Goal: Task Accomplishment & Management: Use online tool/utility

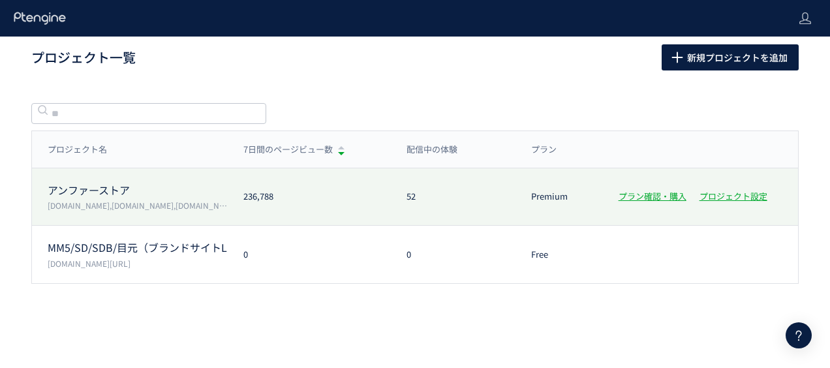
click at [105, 178] on div "アンファーストア [DOMAIN_NAME],[DOMAIN_NAME],[DOMAIN_NAME],[DOMAIN_NAME] 236,788 52 Pre…" at bounding box center [415, 196] width 767 height 57
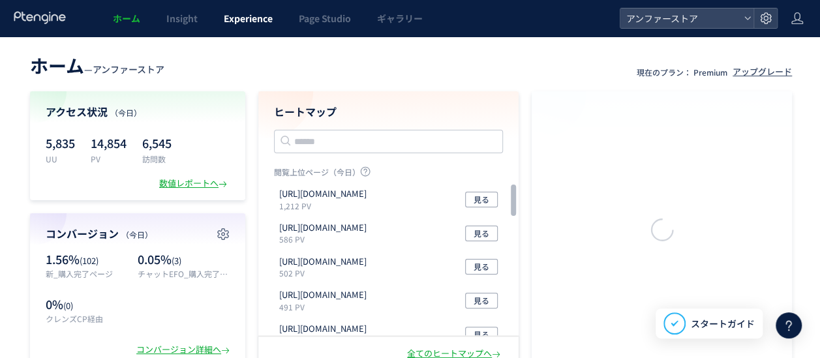
click at [241, 16] on span "Experience" at bounding box center [248, 18] width 49 height 13
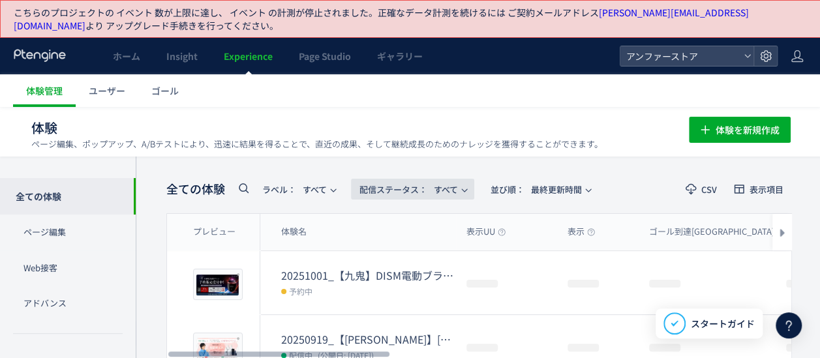
click at [379, 183] on span "配信ステータス​：" at bounding box center [394, 189] width 68 height 12
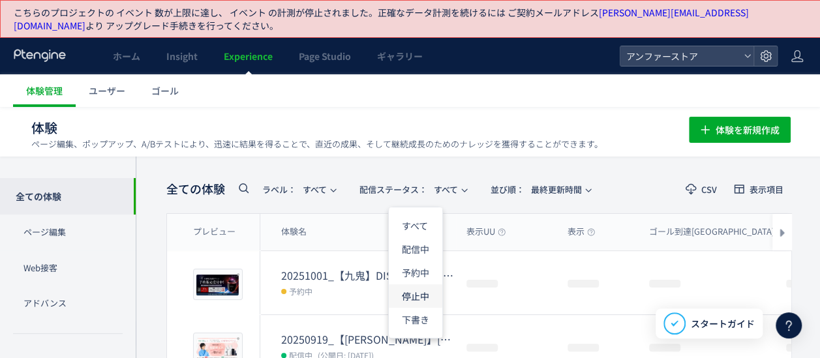
click at [418, 296] on li "停止中" at bounding box center [416, 296] width 54 height 23
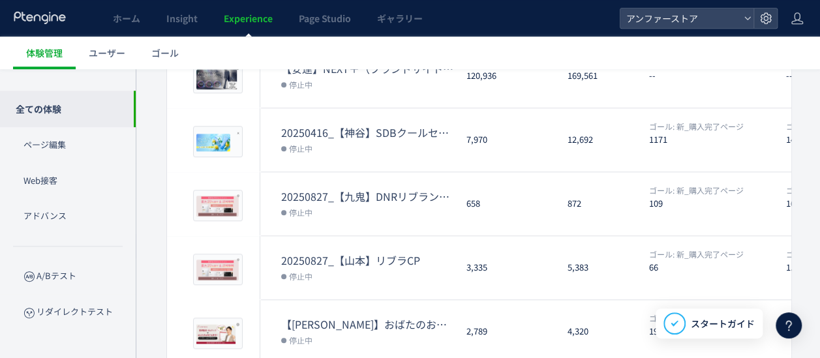
scroll to position [579, 0]
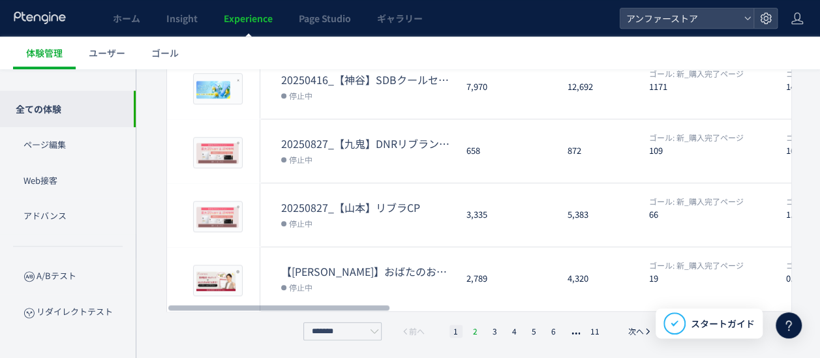
click at [478, 326] on li "2" at bounding box center [475, 331] width 13 height 13
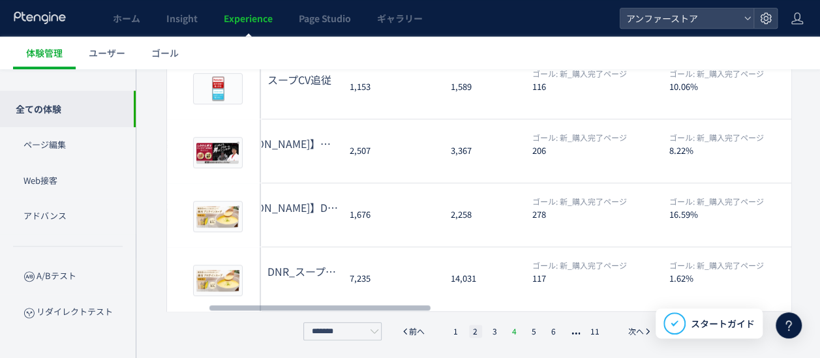
click at [517, 327] on li "4" at bounding box center [514, 331] width 13 height 13
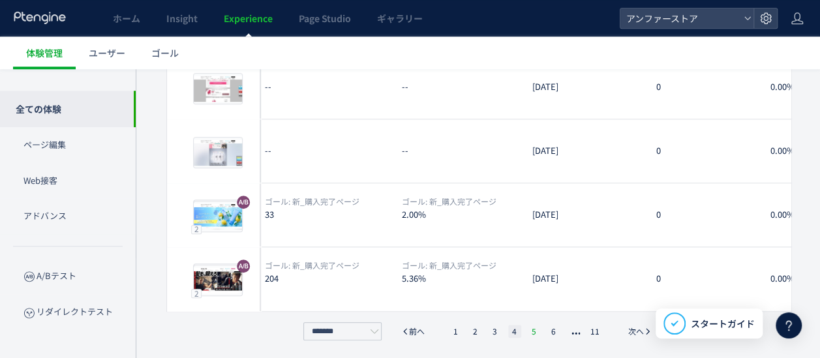
click at [532, 333] on li "5" at bounding box center [534, 331] width 13 height 13
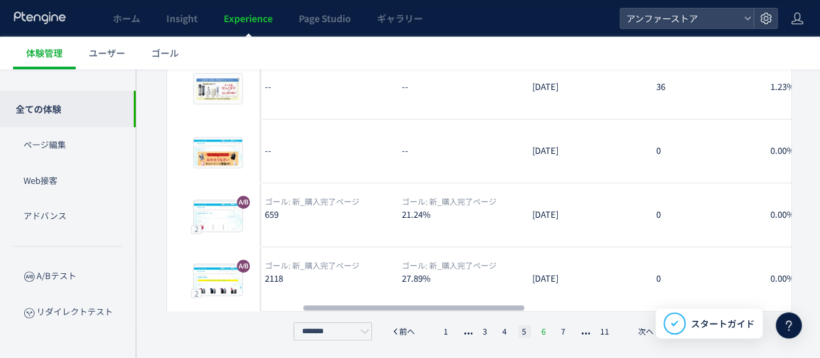
click at [546, 329] on li "6" at bounding box center [544, 331] width 13 height 13
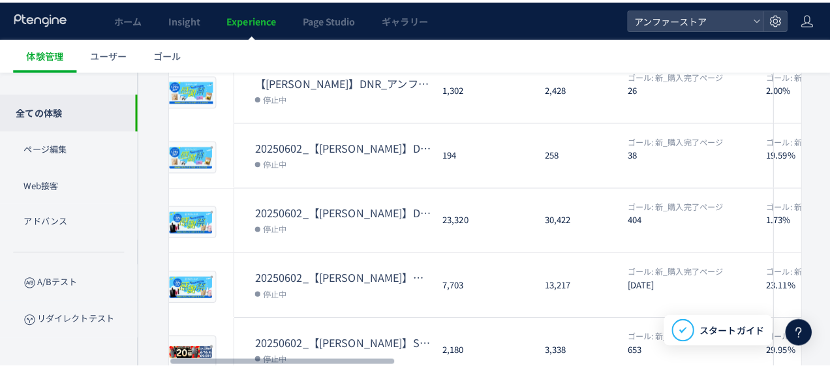
scroll to position [0, 0]
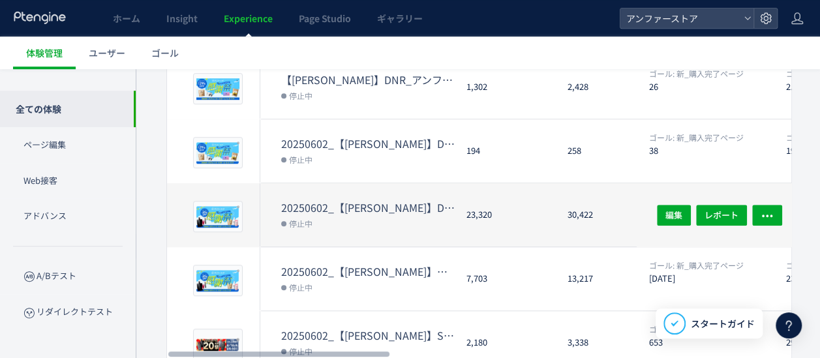
click at [368, 200] on dt "20250602_【[PERSON_NAME]】DISM大感謝祭" at bounding box center [368, 207] width 175 height 15
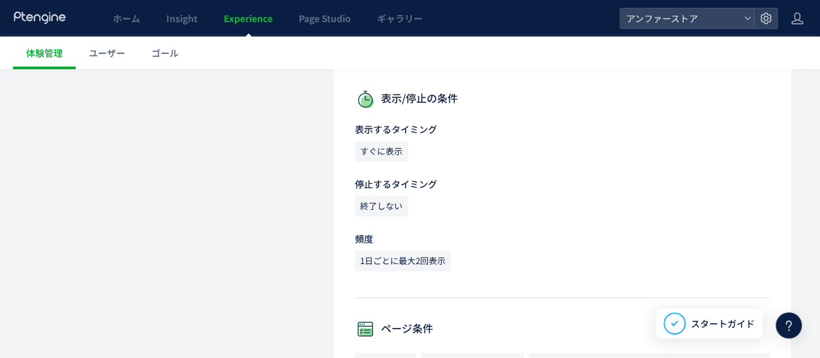
scroll to position [542, 0]
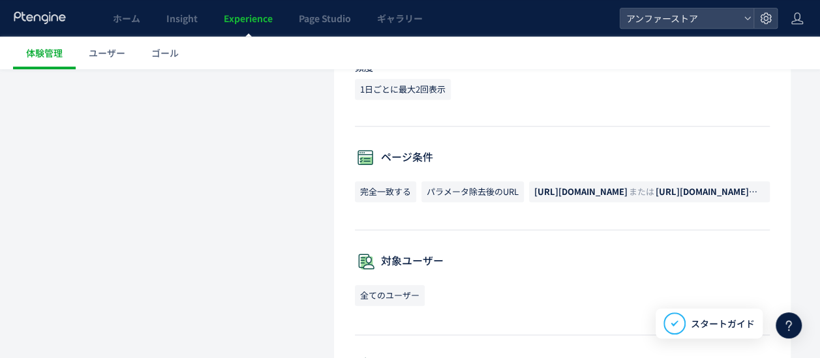
click at [597, 189] on span "[URL][DOMAIN_NAME]" at bounding box center [580, 191] width 93 height 12
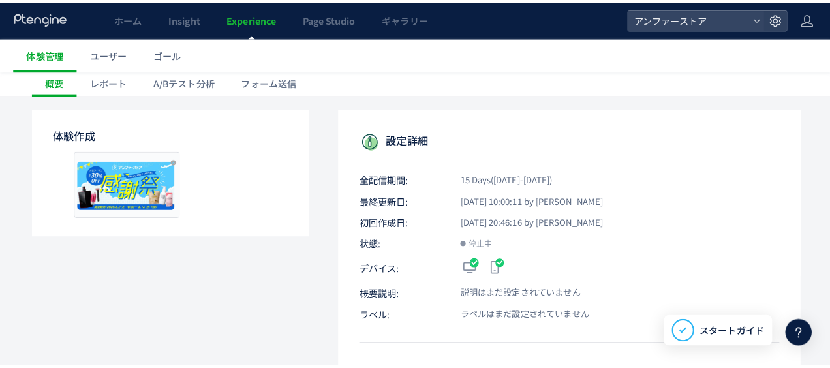
scroll to position [0, 0]
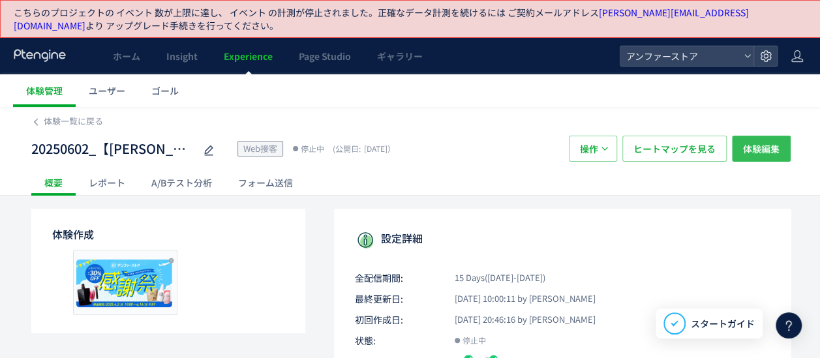
click at [755, 155] on span "体験編集" at bounding box center [761, 149] width 37 height 26
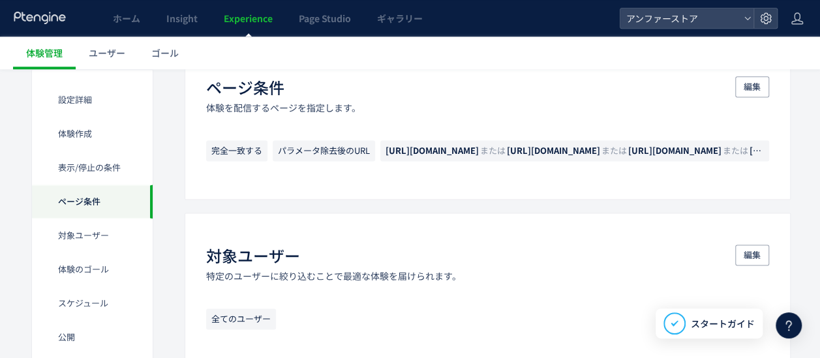
scroll to position [837, 0]
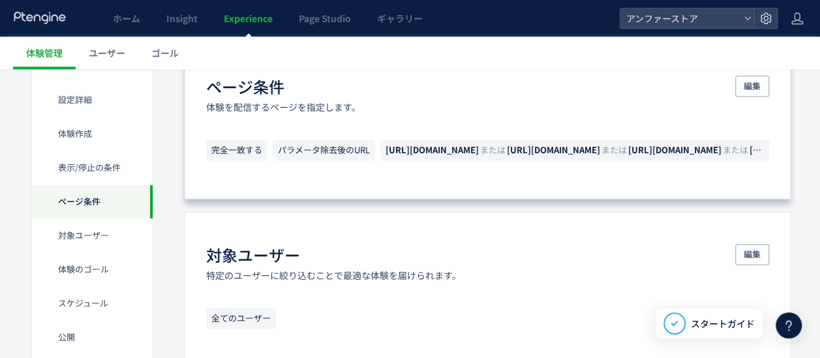
click at [748, 95] on div "編集" at bounding box center [752, 95] width 34 height 38
click at [749, 91] on span "編集" at bounding box center [752, 86] width 17 height 21
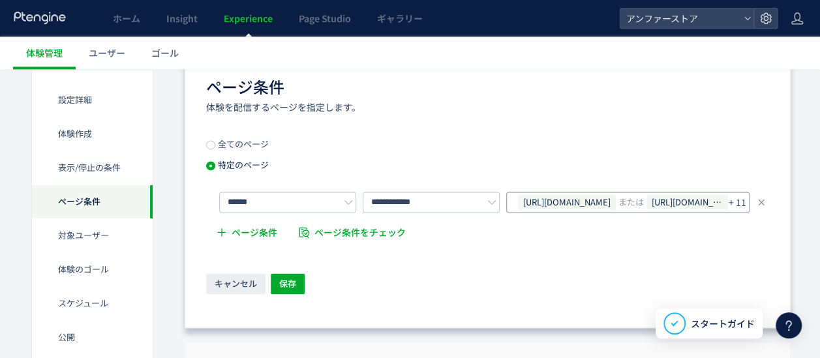
click at [644, 202] on span "または" at bounding box center [631, 202] width 25 height 21
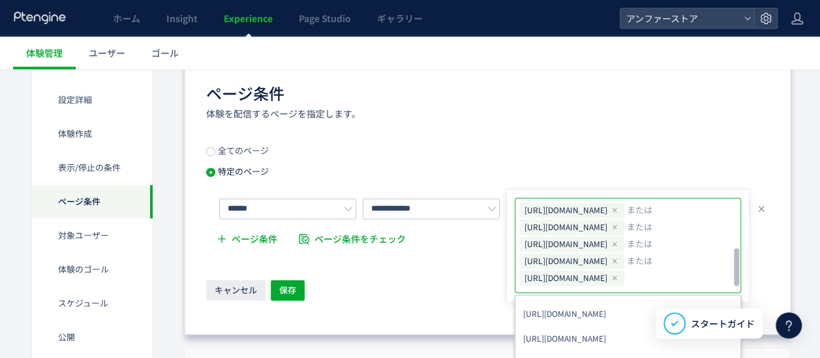
scroll to position [129, 0]
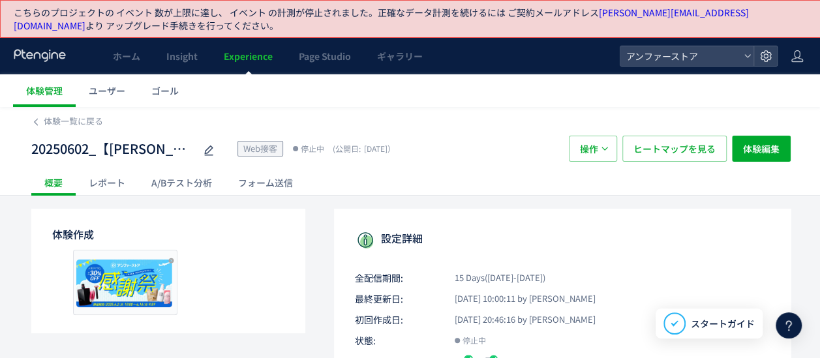
scroll to position [138, 0]
